Goal: Check status: Check status

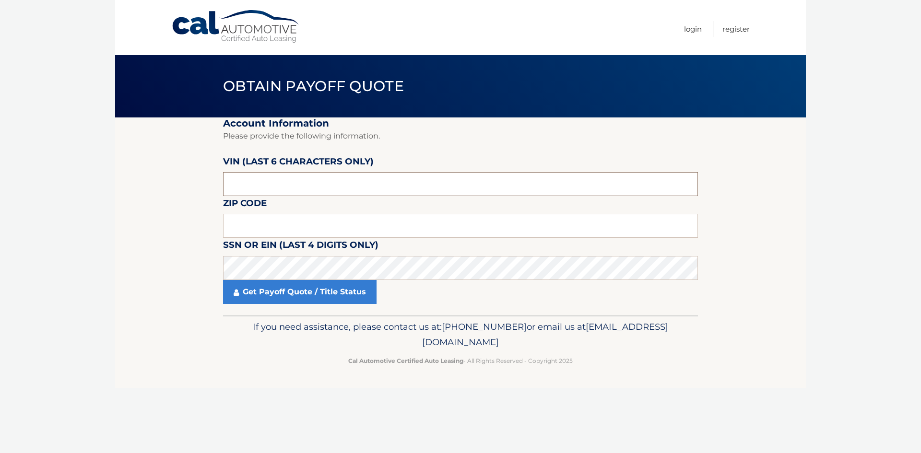
click at [258, 183] on input "text" at bounding box center [460, 184] width 475 height 24
type input "812957"
click at [250, 229] on input "text" at bounding box center [460, 226] width 475 height 24
type input "14120"
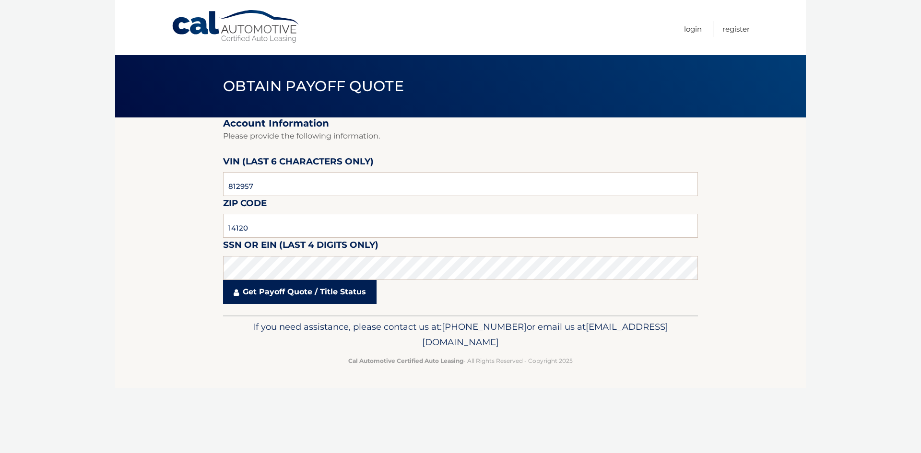
click at [280, 294] on link "Get Payoff Quote / Title Status" at bounding box center [300, 292] width 154 height 24
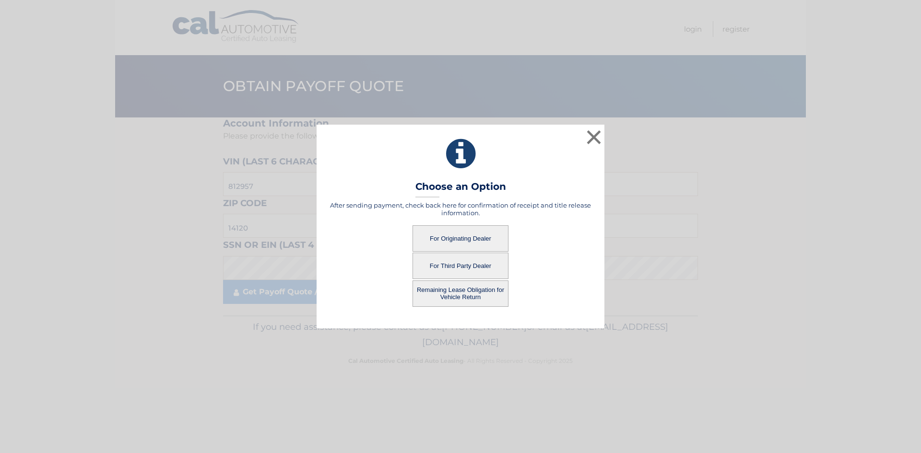
click at [470, 239] on button "For Originating Dealer" at bounding box center [461, 239] width 96 height 26
click at [434, 240] on button "For Originating Dealer" at bounding box center [461, 239] width 96 height 26
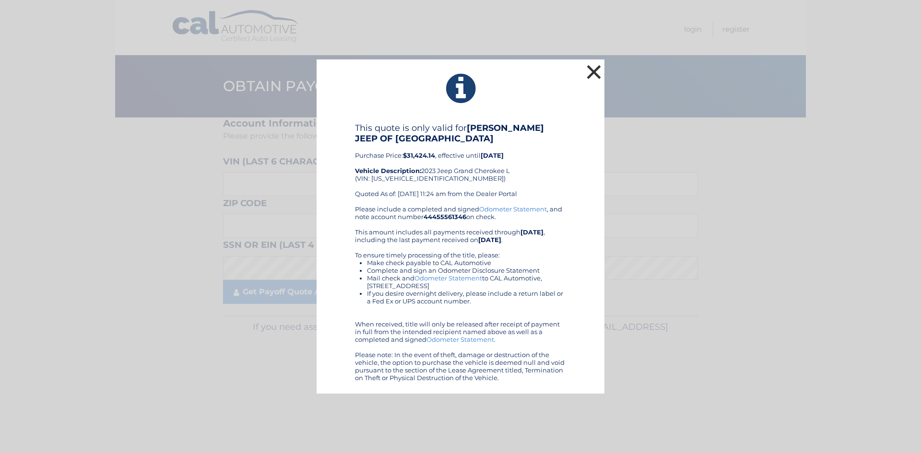
click at [593, 71] on button "×" at bounding box center [593, 71] width 19 height 19
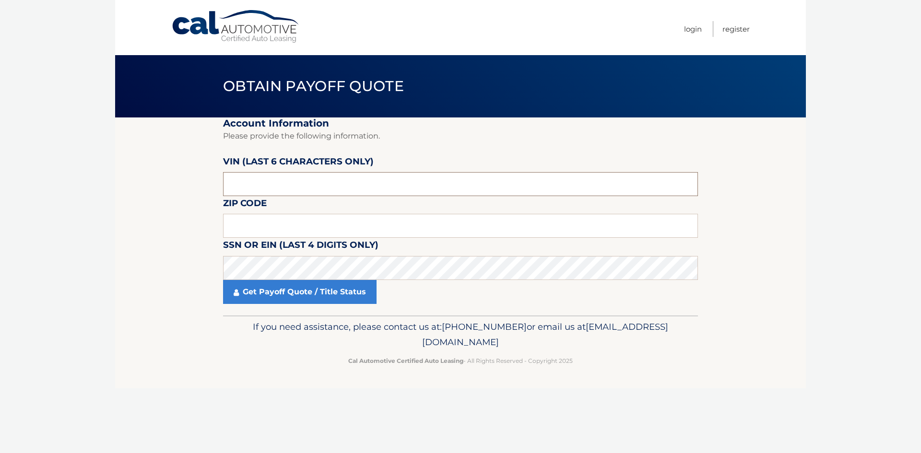
click at [274, 188] on input "text" at bounding box center [460, 184] width 475 height 24
type input "812957"
click at [258, 222] on input "text" at bounding box center [460, 226] width 475 height 24
type input "14120"
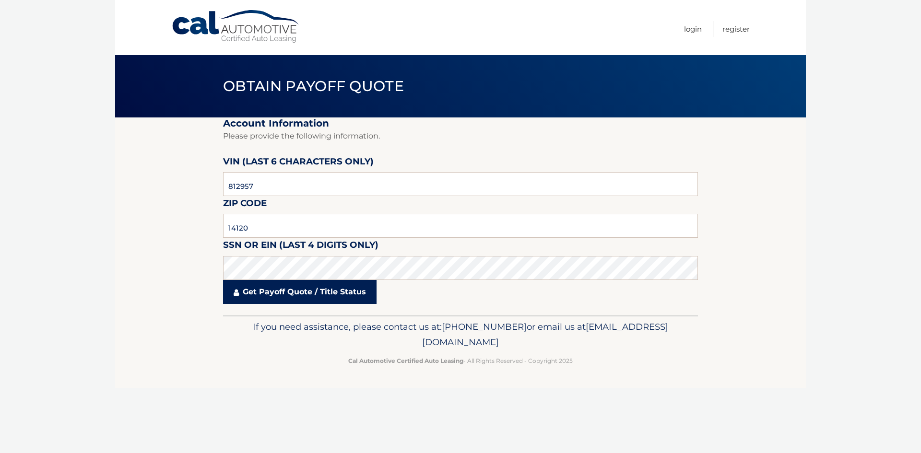
click at [284, 290] on link "Get Payoff Quote / Title Status" at bounding box center [300, 292] width 154 height 24
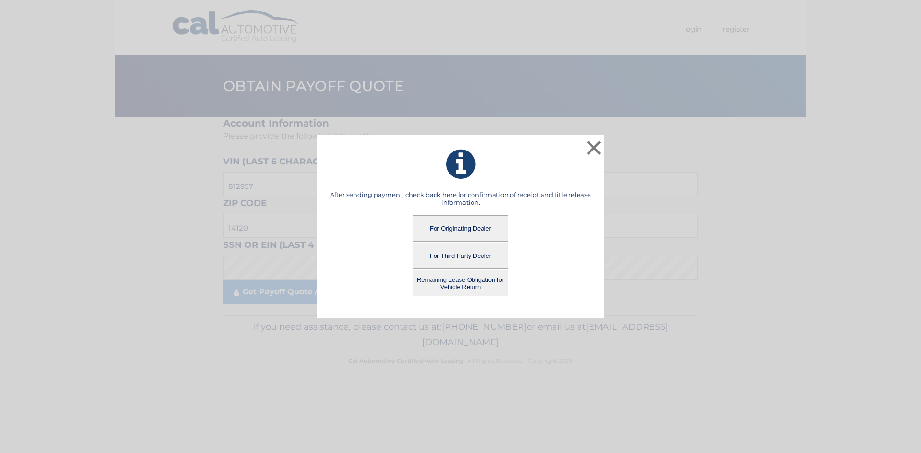
click at [450, 282] on button "Remaining Lease Obligation for Vehicle Return" at bounding box center [461, 283] width 96 height 26
click at [458, 281] on button "Remaining Lease Obligation for Vehicle Return" at bounding box center [461, 283] width 96 height 26
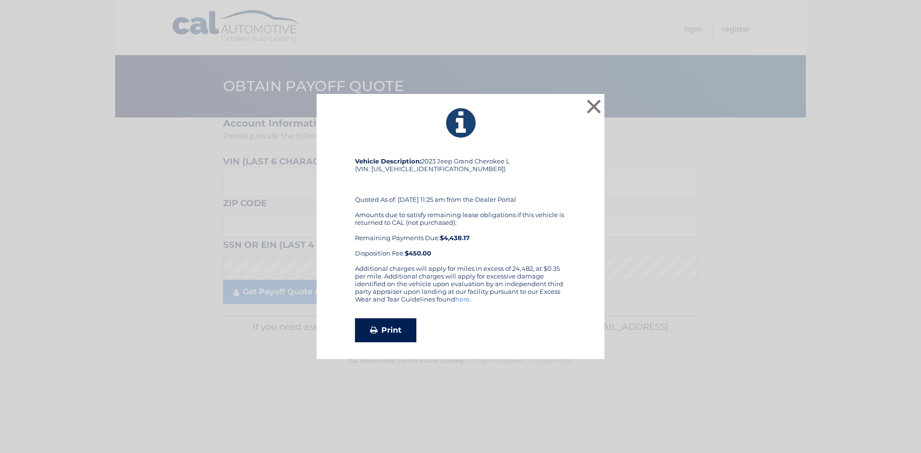
click at [388, 328] on link "Print" at bounding box center [385, 331] width 61 height 24
click at [594, 102] on button "×" at bounding box center [593, 106] width 19 height 19
